Goal: Transaction & Acquisition: Subscribe to service/newsletter

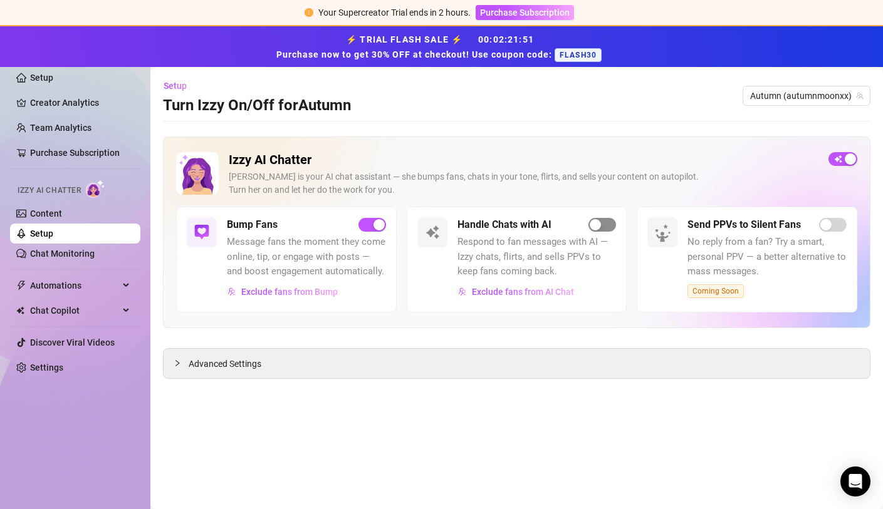
click at [607, 231] on span "button" at bounding box center [602, 225] width 28 height 14
click at [521, 16] on span "Purchase Subscription" at bounding box center [525, 13] width 90 height 10
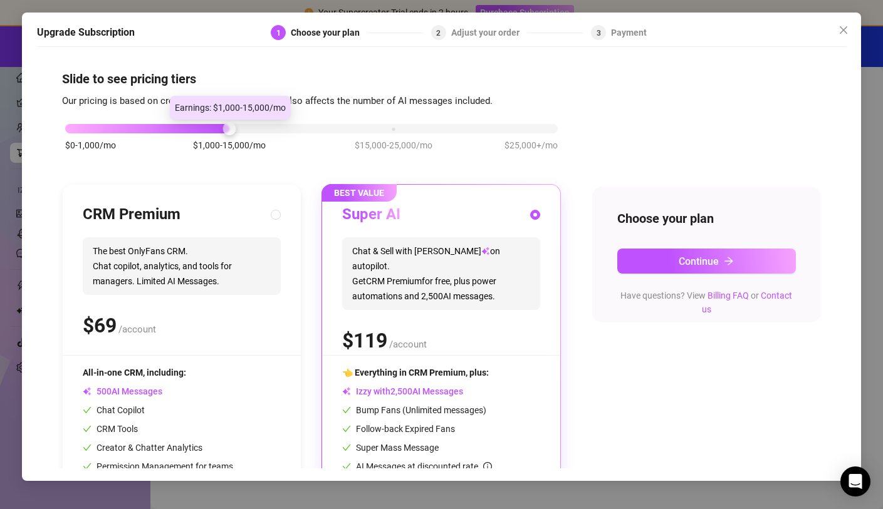
drag, startPoint x: 232, startPoint y: 133, endPoint x: 314, endPoint y: 142, distance: 81.9
click at [301, 142] on div "$0-1,000/mo $1,000-15,000/mo $15,000-25,000/mo $25,000+/mo" at bounding box center [311, 143] width 499 height 71
click at [310, 133] on div "$0-1,000/mo $1,000-15,000/mo $15,000-25,000/mo $25,000+/mo" at bounding box center [311, 143] width 499 height 71
drag, startPoint x: 283, startPoint y: 132, endPoint x: 238, endPoint y: 125, distance: 45.6
click at [281, 132] on div at bounding box center [311, 128] width 492 height 9
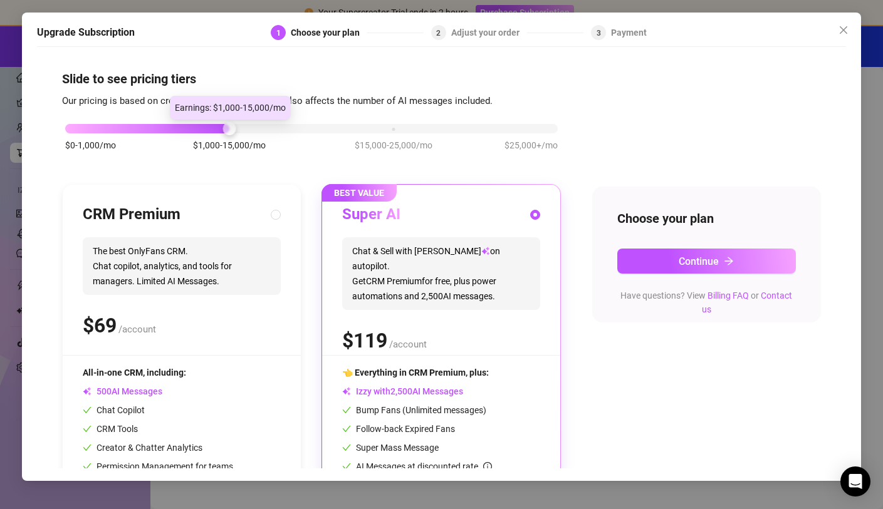
click at [238, 125] on div at bounding box center [311, 128] width 492 height 9
drag, startPoint x: 225, startPoint y: 125, endPoint x: 162, endPoint y: 127, distance: 62.7
click at [163, 127] on div "$0-1,000/mo $1,000-15,000/mo $15,000-25,000/mo $25,000+/mo" at bounding box center [311, 126] width 492 height 8
click at [162, 127] on div at bounding box center [147, 128] width 164 height 9
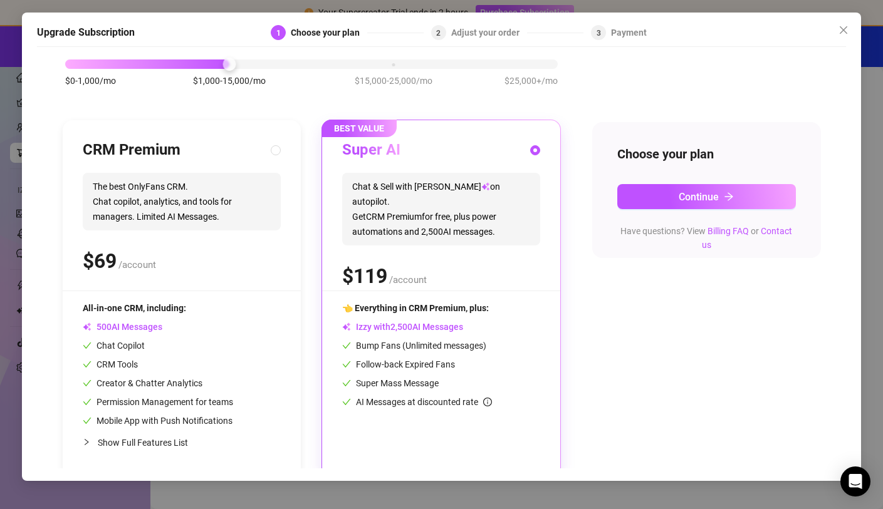
scroll to position [74, 0]
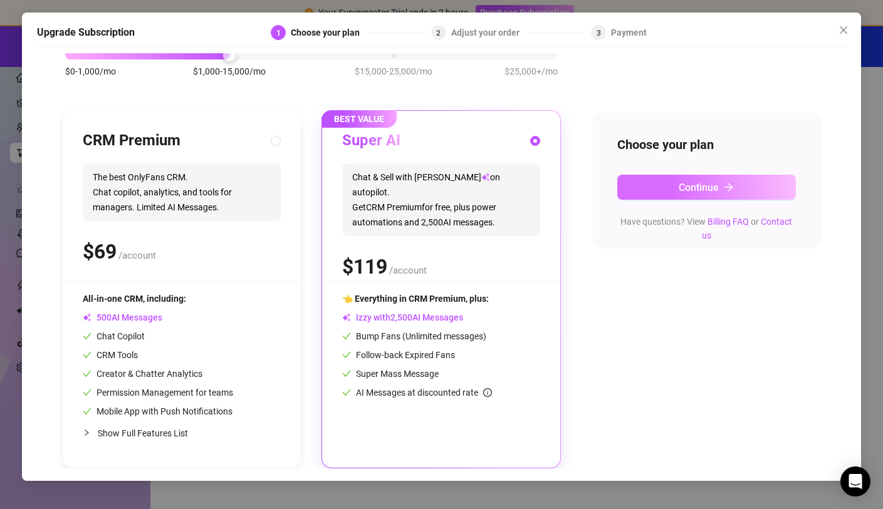
click at [655, 192] on button "Continue" at bounding box center [706, 187] width 179 height 25
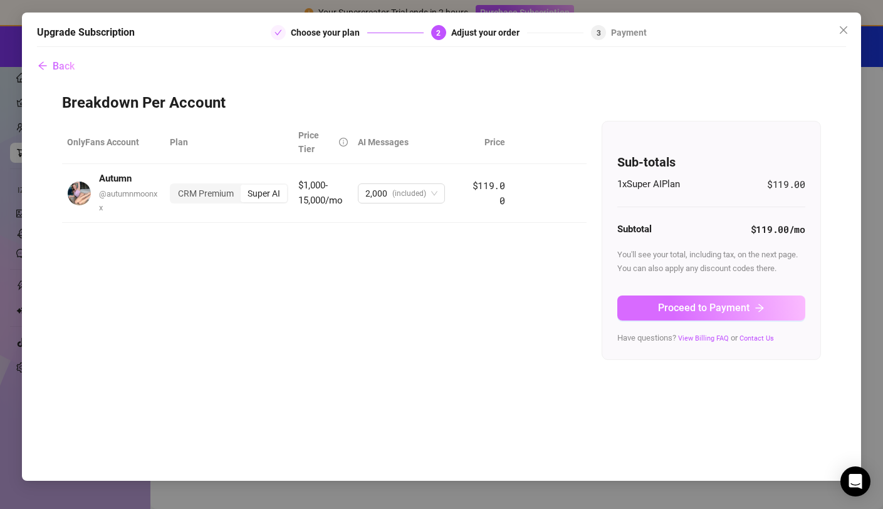
click at [745, 298] on button "Proceed to Payment" at bounding box center [711, 308] width 188 height 25
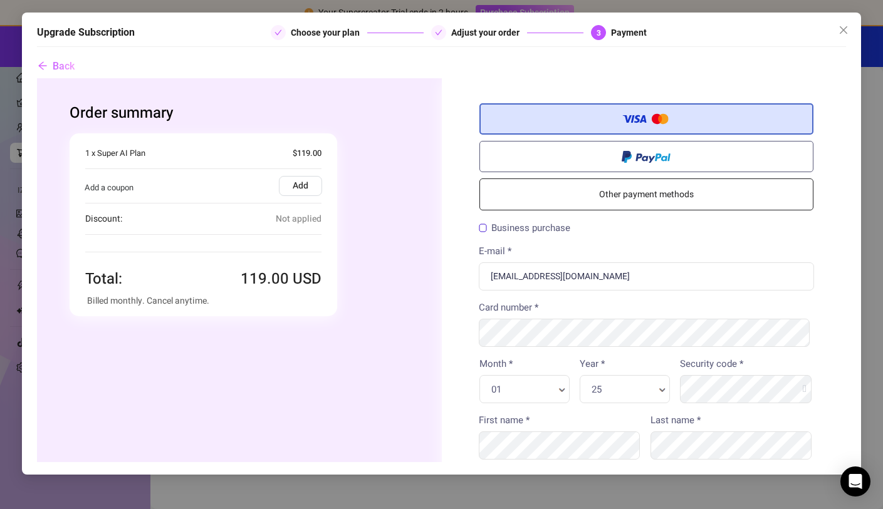
click at [276, 222] on span "Not applied" at bounding box center [299, 219] width 46 height 14
click at [303, 184] on label "Add" at bounding box center [300, 186] width 43 height 20
click at [37, 78] on input "Add" at bounding box center [37, 78] width 0 height 0
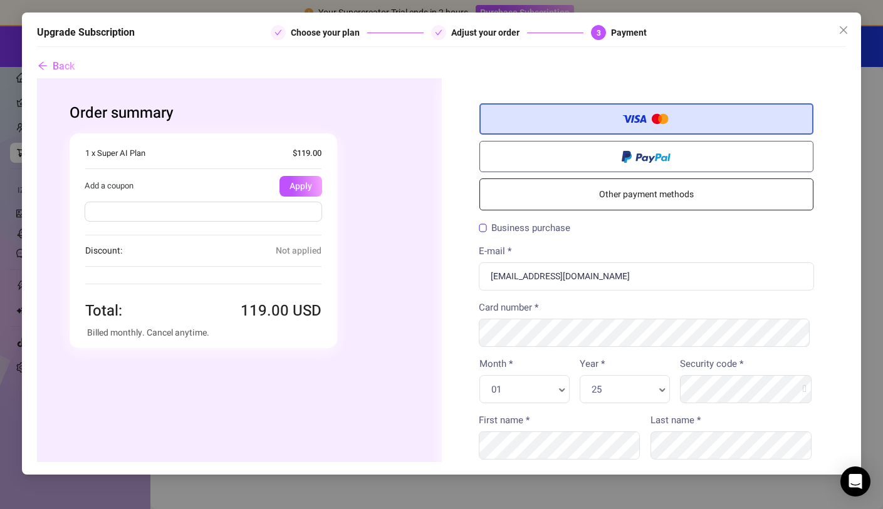
click at [276, 210] on input "text" at bounding box center [203, 212] width 237 height 20
type input "Flash30"
click at [308, 190] on button "Apply" at bounding box center [300, 186] width 43 height 21
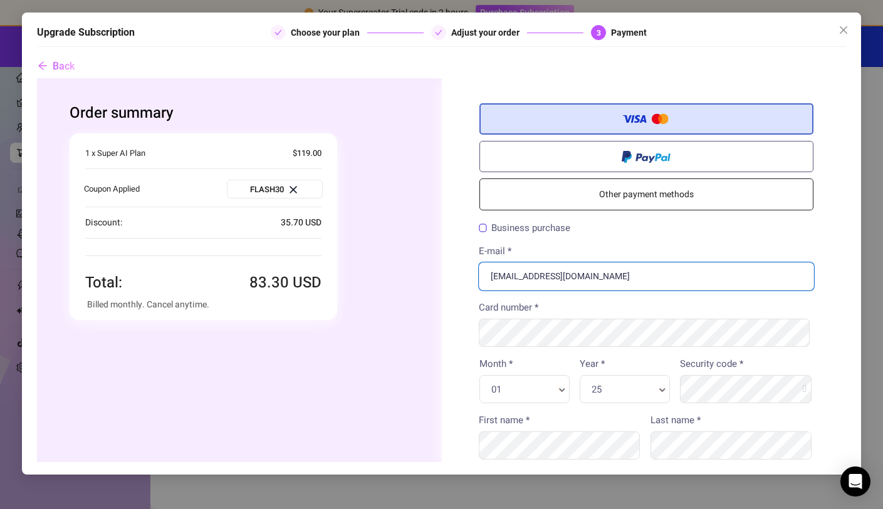
click at [597, 277] on input "[EMAIL_ADDRESS][DOMAIN_NAME]" at bounding box center [647, 276] width 336 height 28
click at [552, 233] on label "Business purchase" at bounding box center [524, 228] width 91 height 9
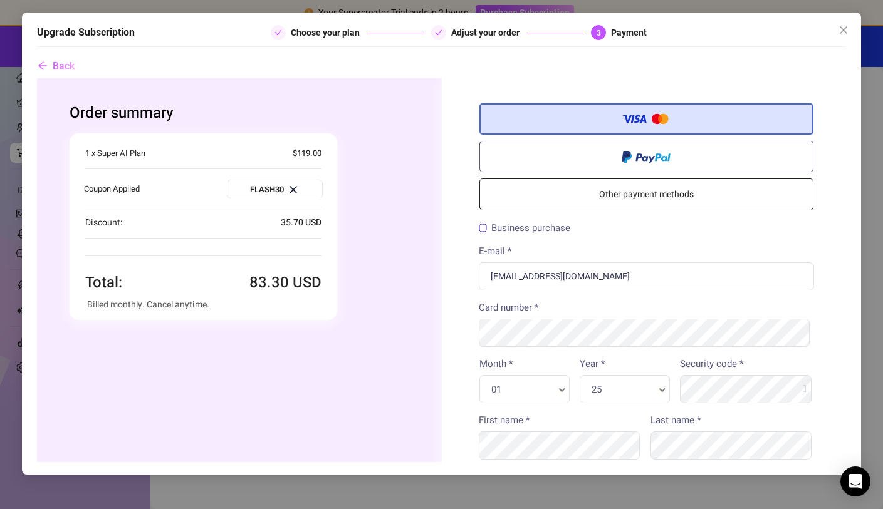
click at [37, 78] on input "Business purchase" at bounding box center [37, 78] width 0 height 0
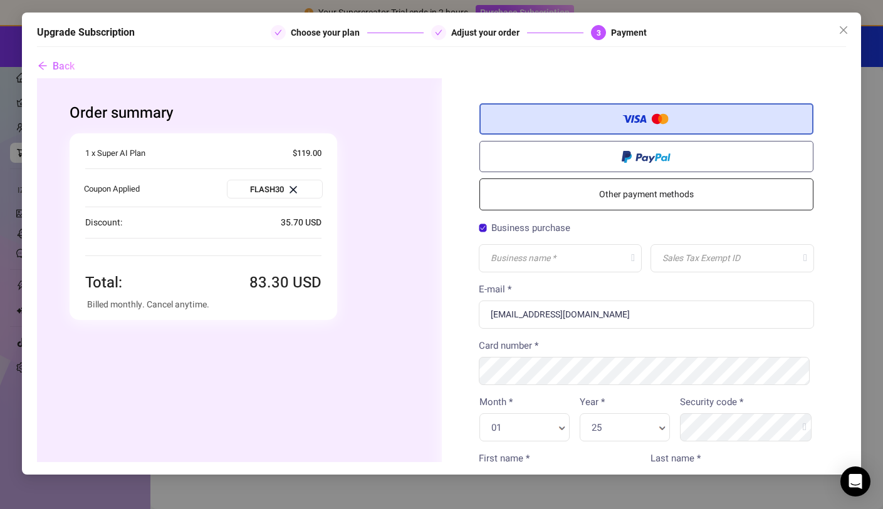
click at [552, 233] on label "Business purchase" at bounding box center [524, 228] width 91 height 9
click at [37, 78] on input "Business purchase" at bounding box center [37, 78] width 0 height 0
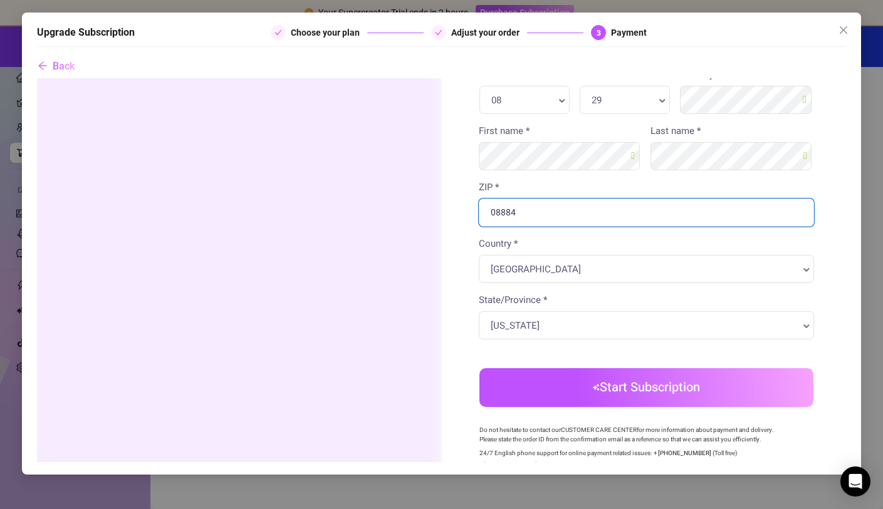
scroll to position [291, 0]
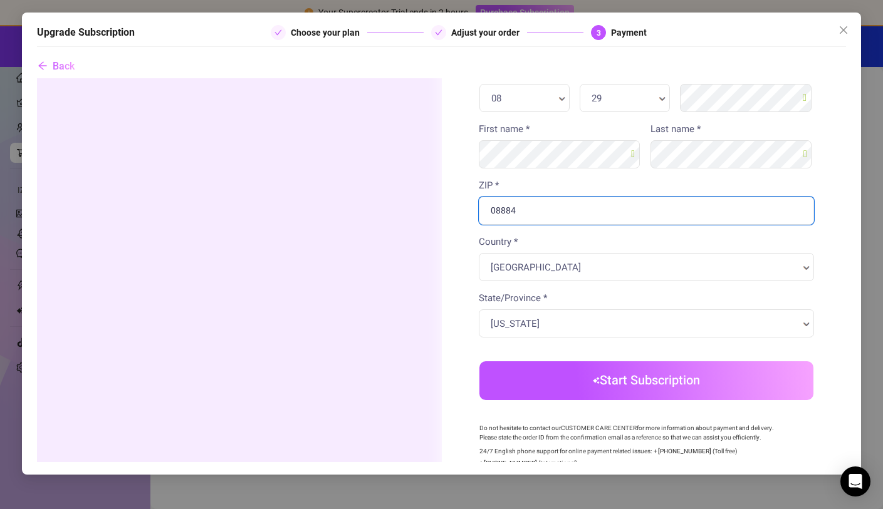
type input "08884"
click at [635, 380] on body "Order summary You're buying" at bounding box center [441, 180] width 809 height 787
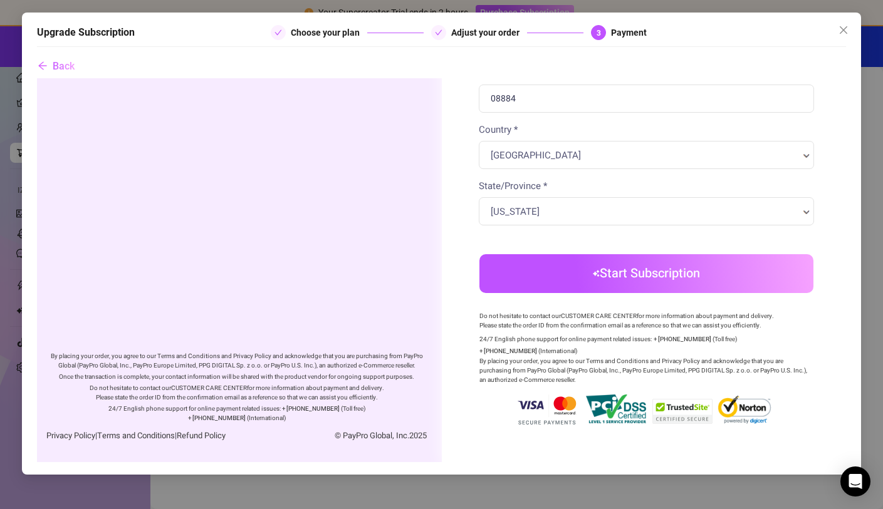
scroll to position [413, 0]
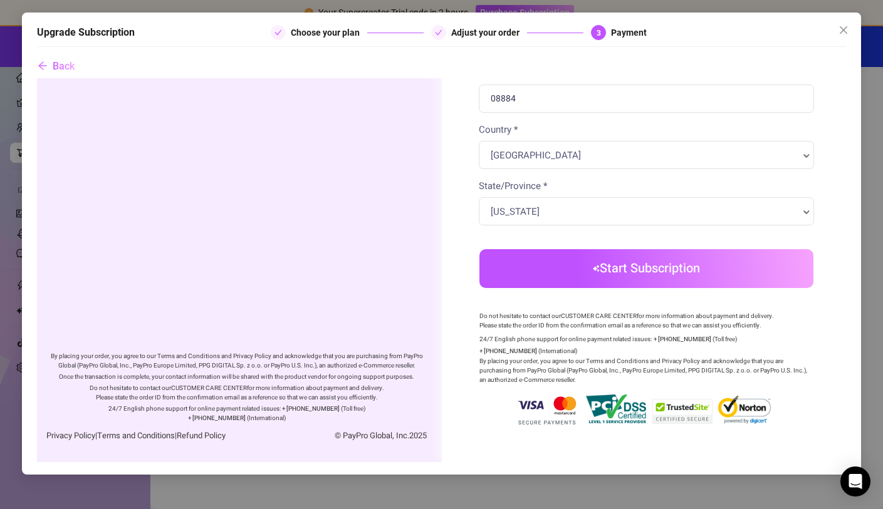
click at [604, 261] on button "Start Subscription" at bounding box center [646, 268] width 334 height 39
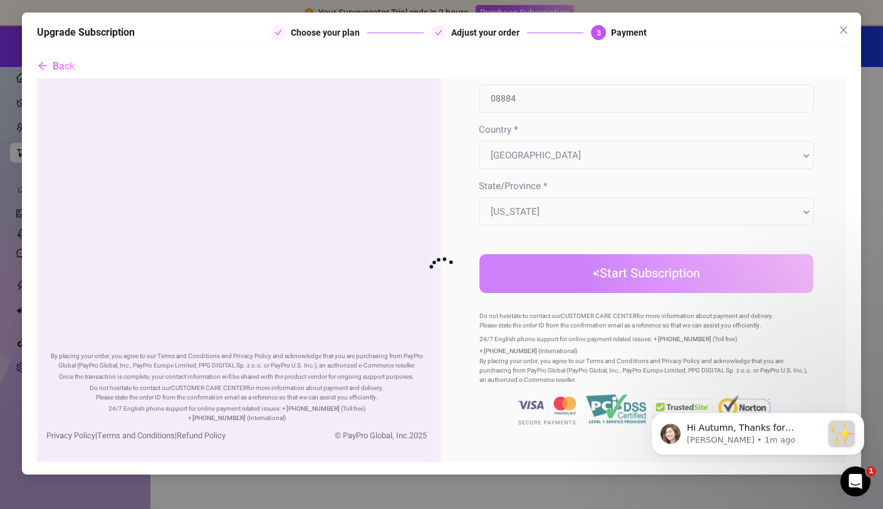
scroll to position [0, 0]
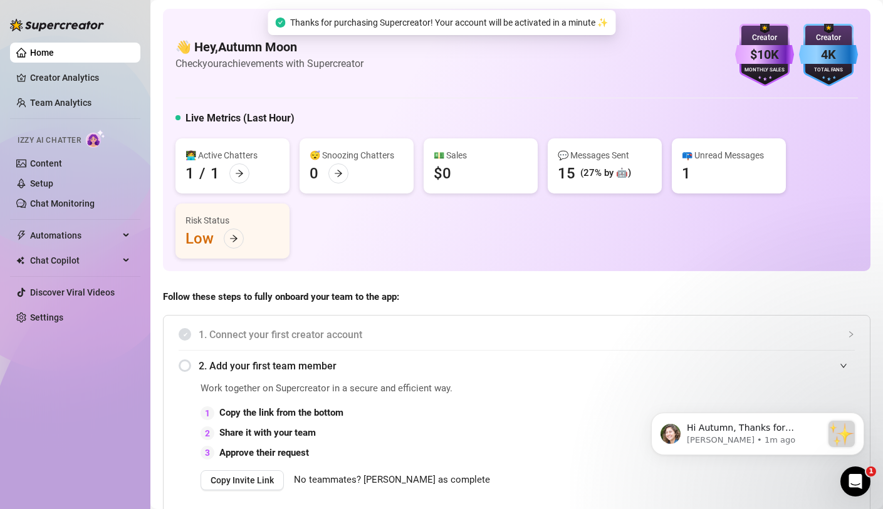
click at [589, 173] on div "(27% by 🤖)" at bounding box center [605, 173] width 51 height 15
click at [577, 162] on div "💬 Messages Sent" at bounding box center [604, 155] width 94 height 14
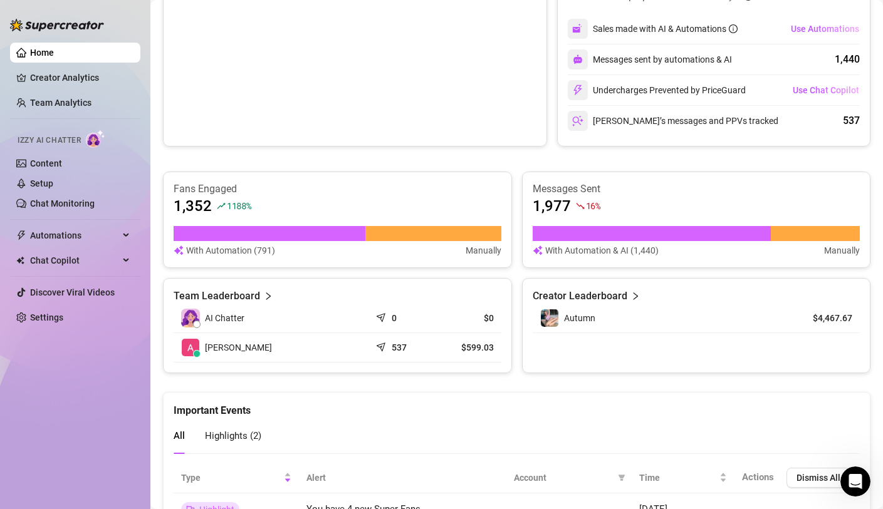
scroll to position [679, 0]
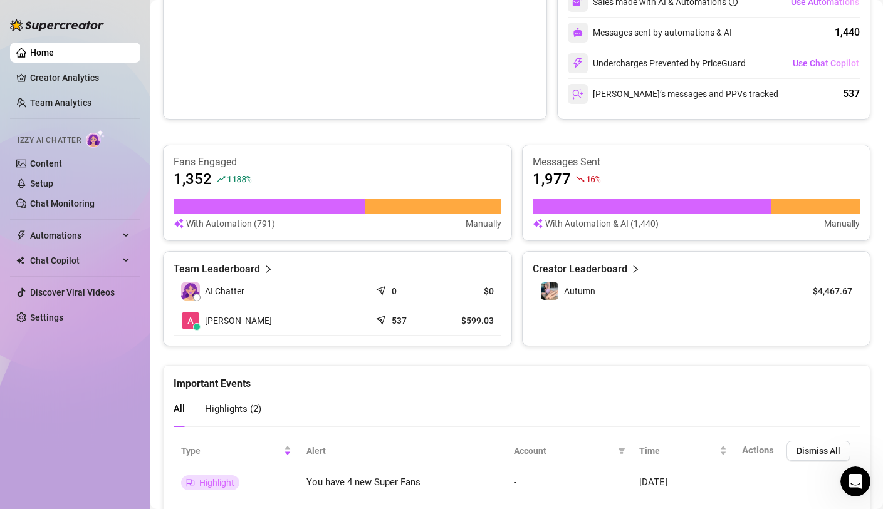
click at [196, 295] on div at bounding box center [197, 298] width 8 height 8
click at [45, 163] on link "Content" at bounding box center [46, 163] width 32 height 10
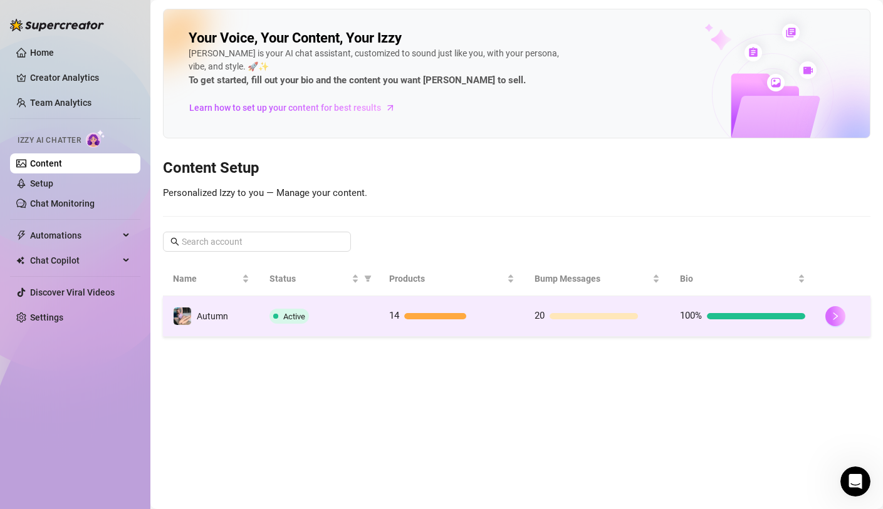
click at [753, 313] on button "button" at bounding box center [835, 316] width 20 height 20
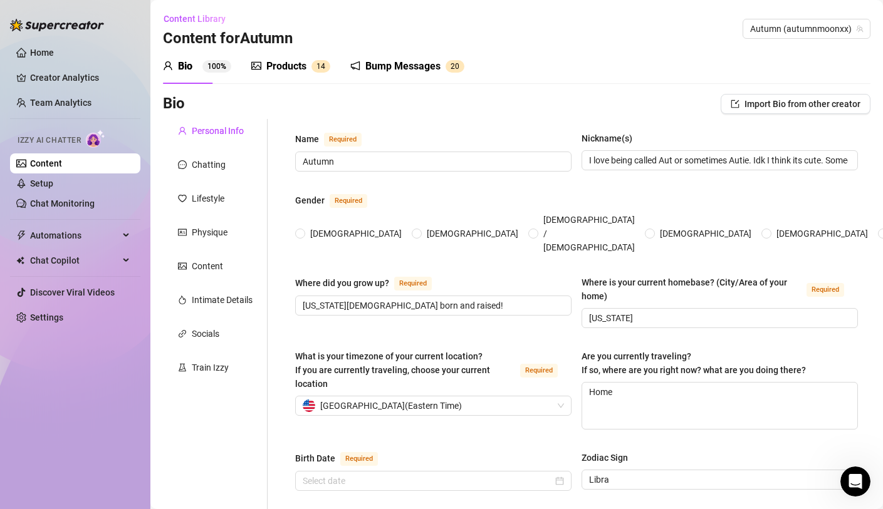
radio input "true"
type input "[DATE]"
click at [62, 168] on link "Content" at bounding box center [46, 163] width 32 height 10
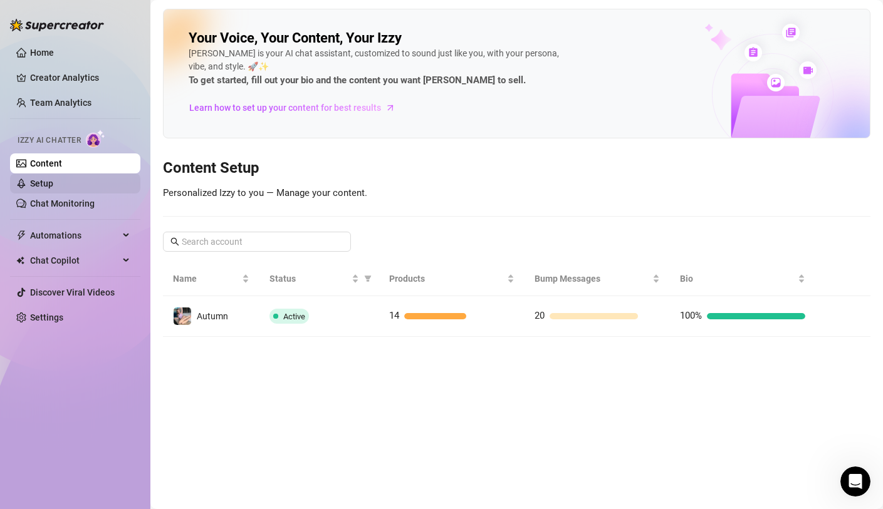
click at [53, 183] on link "Setup" at bounding box center [41, 184] width 23 height 10
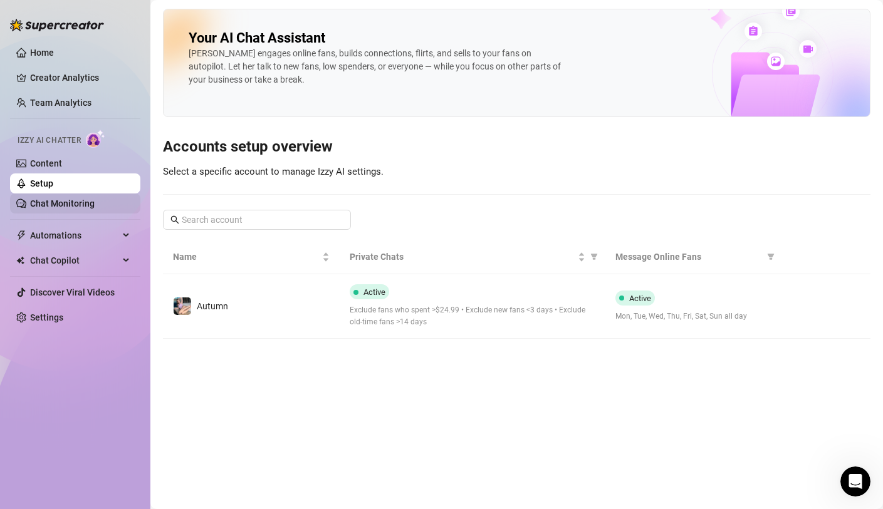
click at [95, 202] on link "Chat Monitoring" at bounding box center [62, 204] width 65 height 10
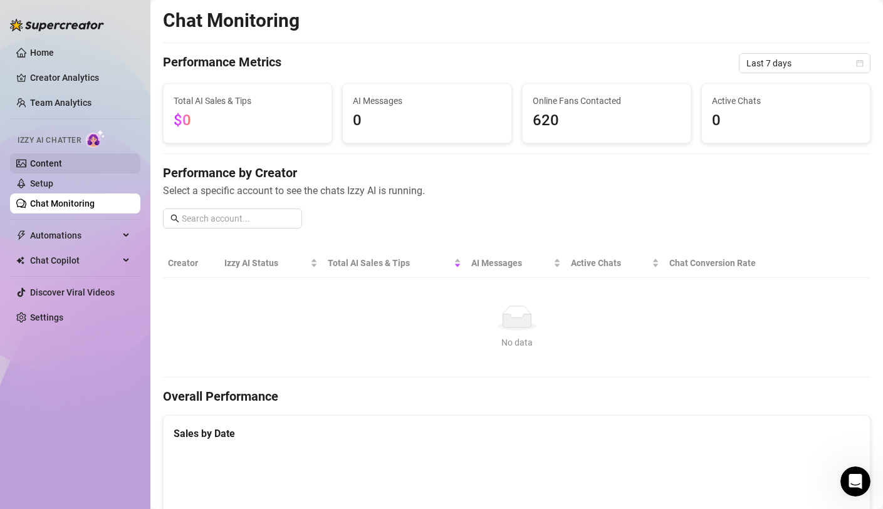
click at [62, 158] on link "Content" at bounding box center [46, 163] width 32 height 10
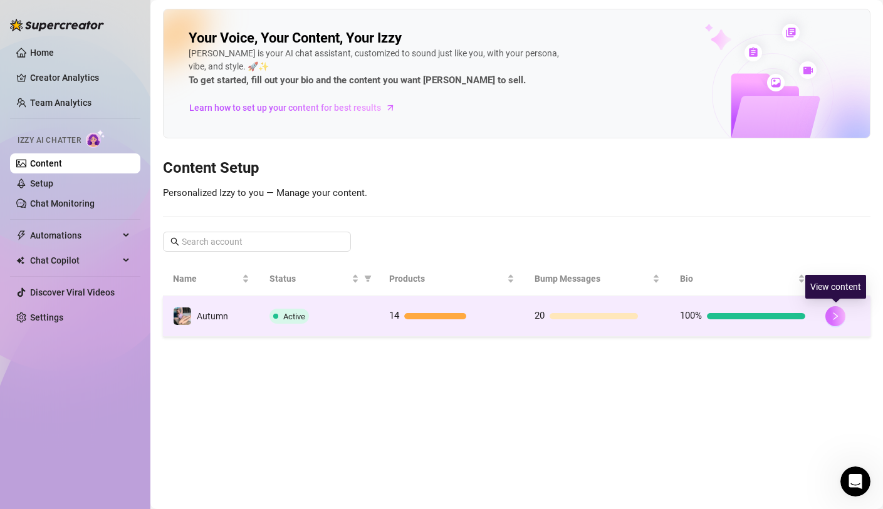
click at [753, 311] on button "button" at bounding box center [835, 316] width 20 height 20
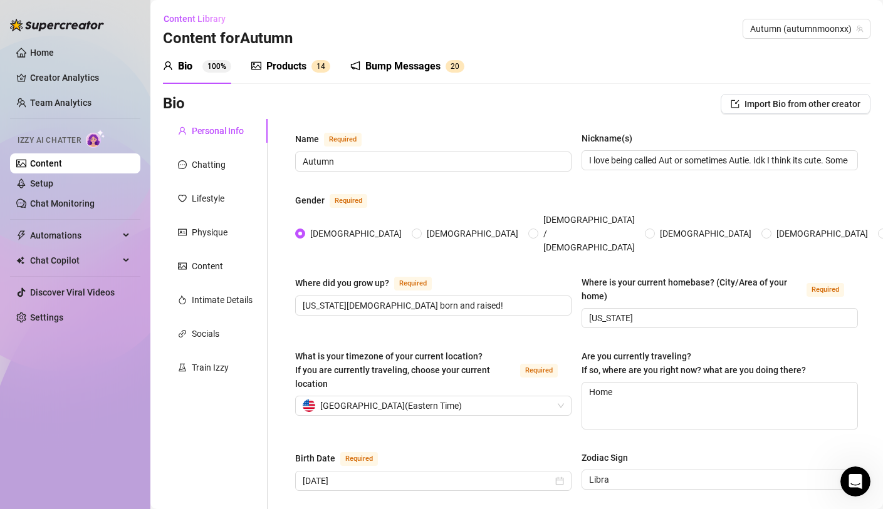
click at [318, 68] on span "1" at bounding box center [318, 66] width 4 height 9
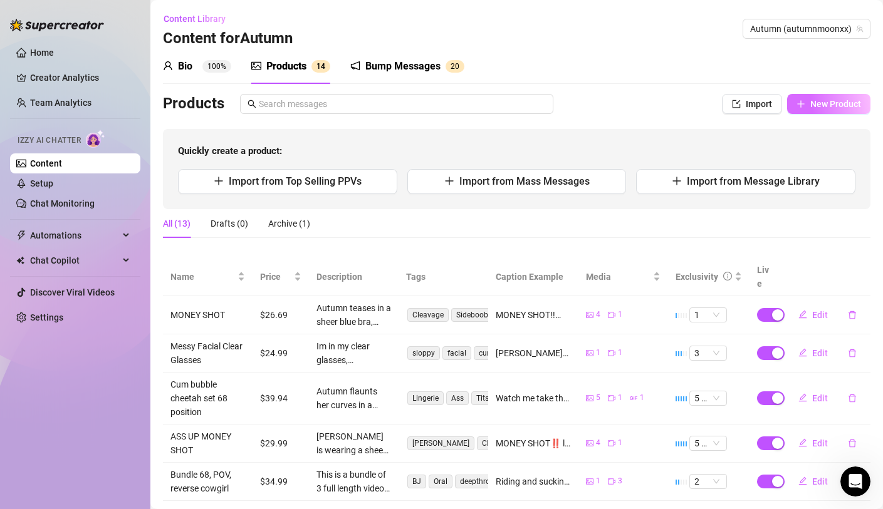
click at [753, 106] on span "New Product" at bounding box center [835, 104] width 51 height 10
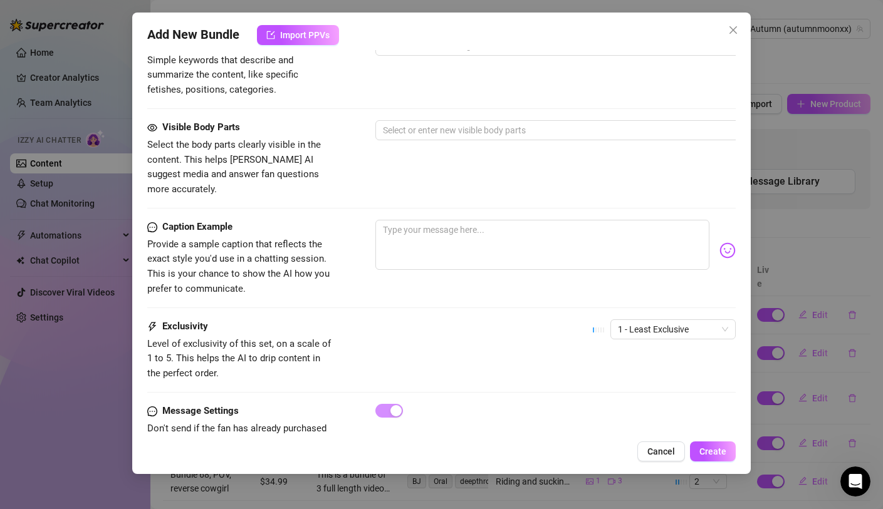
scroll to position [499, 0]
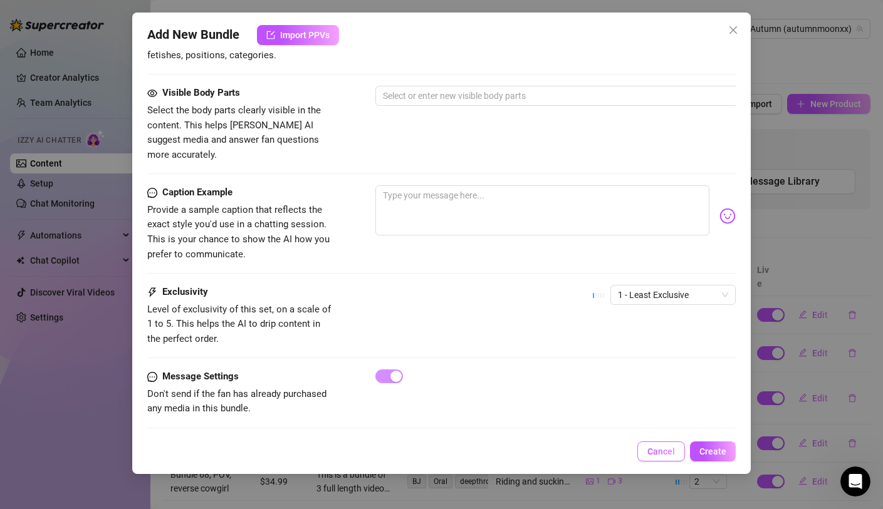
click at [678, 453] on button "Cancel" at bounding box center [661, 452] width 48 height 20
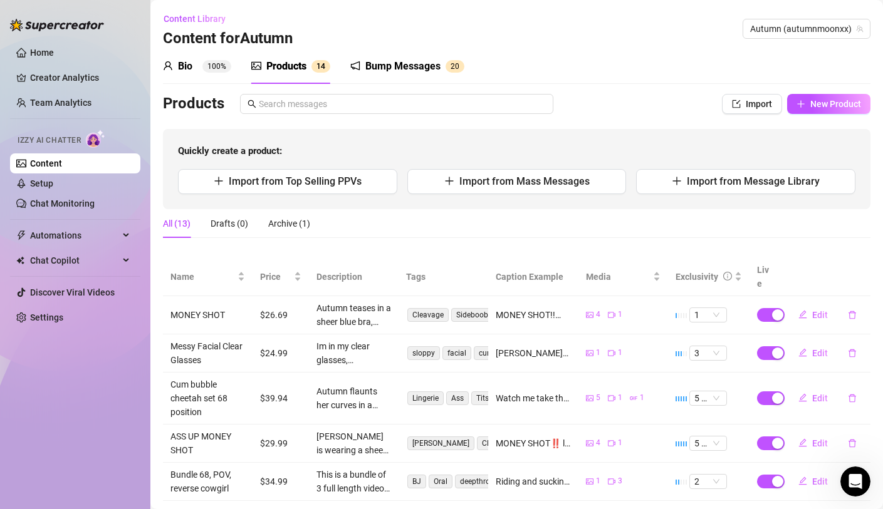
click at [739, 120] on div "Products Import New Product Quickly create a product: Import from Top Selling P…" at bounding box center [516, 151] width 707 height 115
click at [745, 108] on span "Import" at bounding box center [758, 104] width 26 height 10
type textarea "Type your message here..."
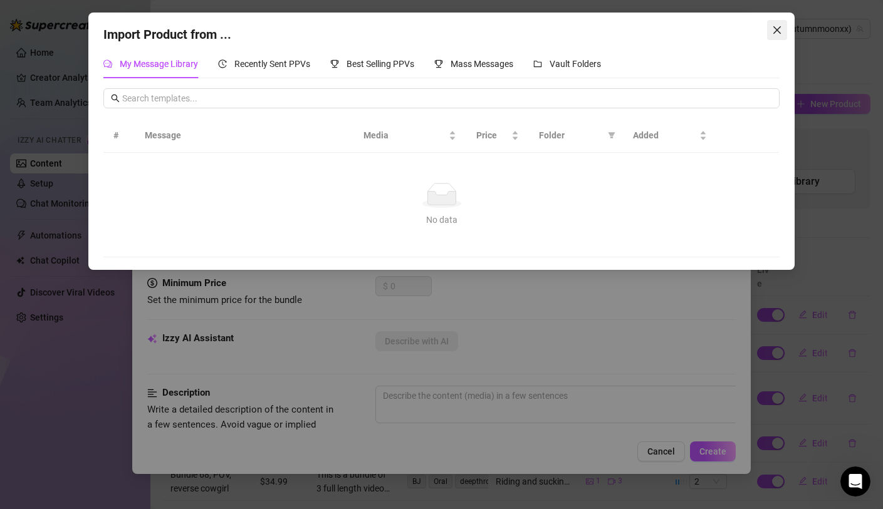
click at [753, 37] on button "Close" at bounding box center [777, 30] width 20 height 20
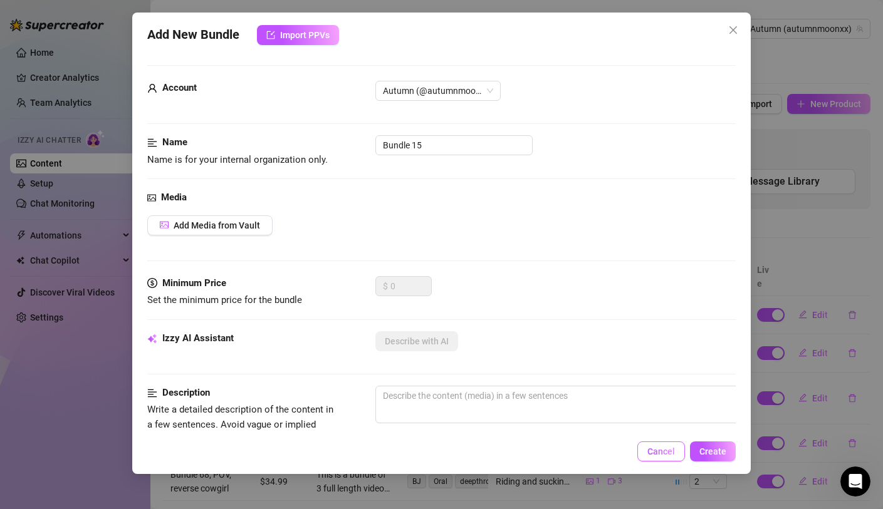
click at [665, 450] on span "Cancel" at bounding box center [661, 452] width 28 height 10
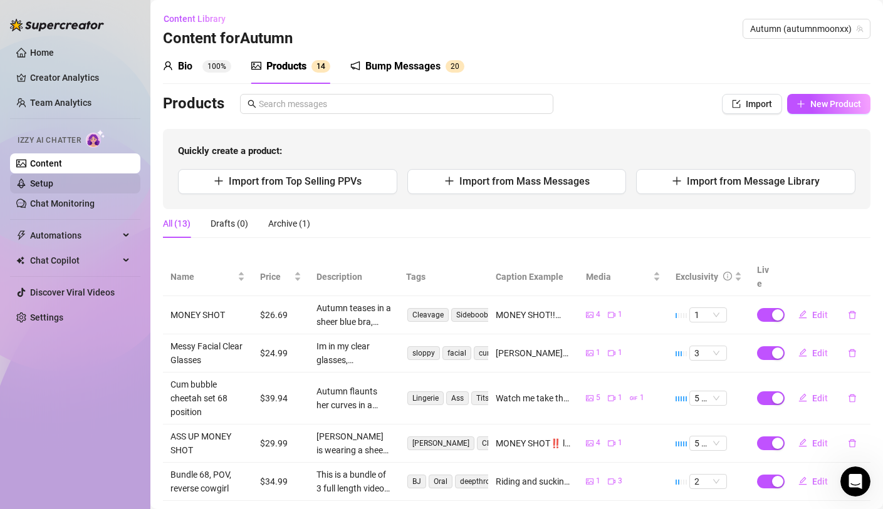
click at [53, 185] on link "Setup" at bounding box center [41, 184] width 23 height 10
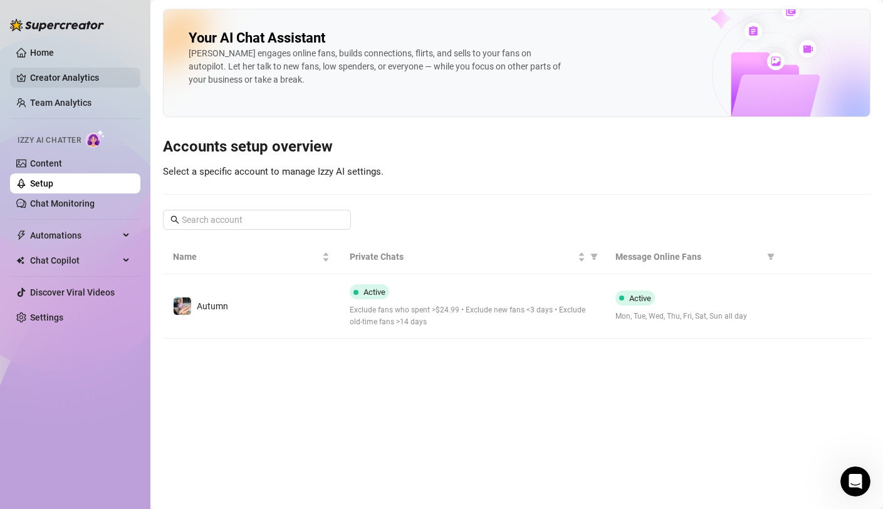
click at [90, 79] on link "Creator Analytics" at bounding box center [80, 78] width 100 height 20
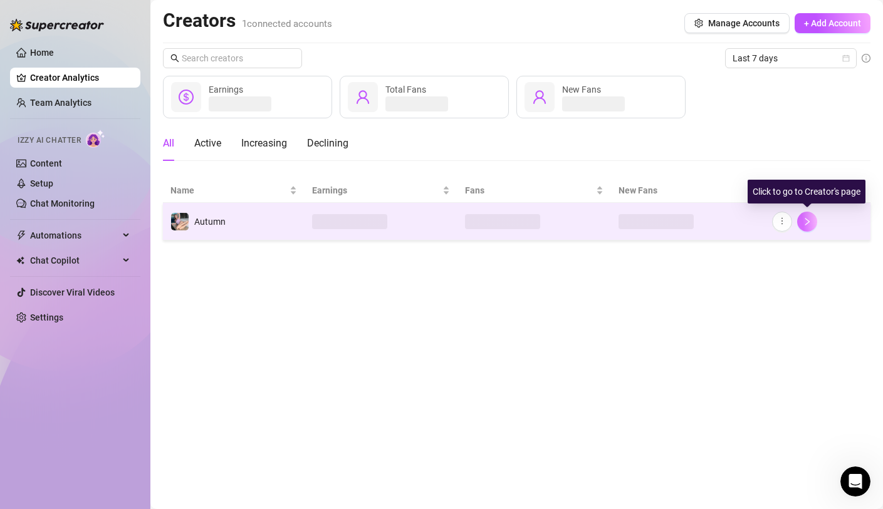
click at [753, 224] on icon "right" at bounding box center [806, 222] width 4 height 8
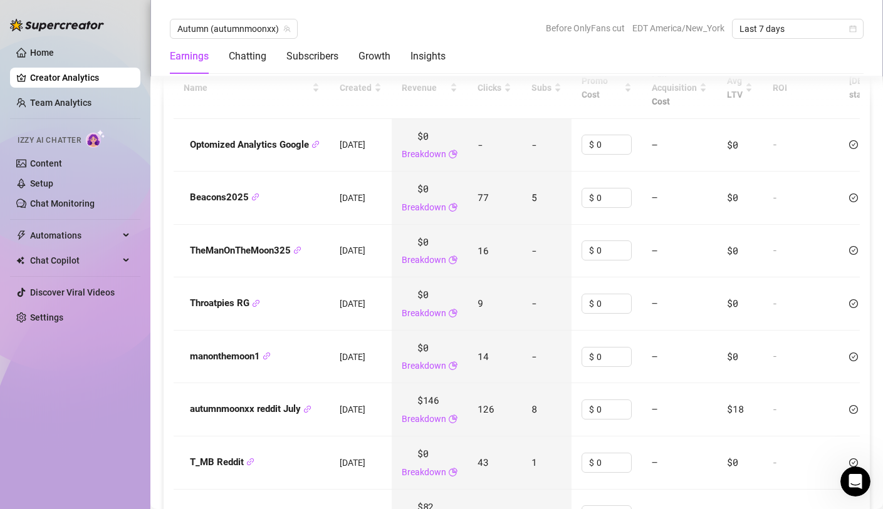
scroll to position [1485, 0]
